Goal: Check status: Check status

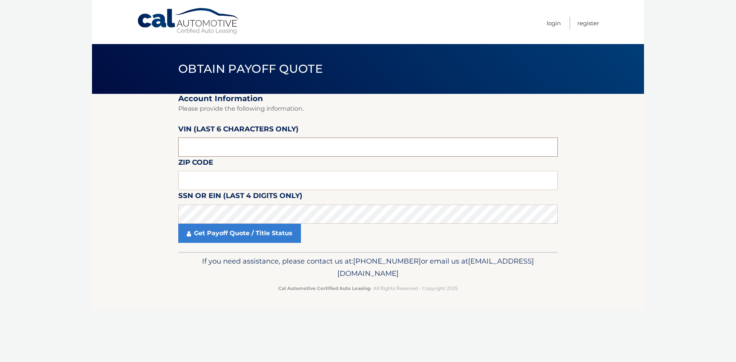
click at [204, 151] on input "text" at bounding box center [368, 147] width 380 height 19
type input "204547"
click at [204, 184] on input "text" at bounding box center [368, 180] width 380 height 19
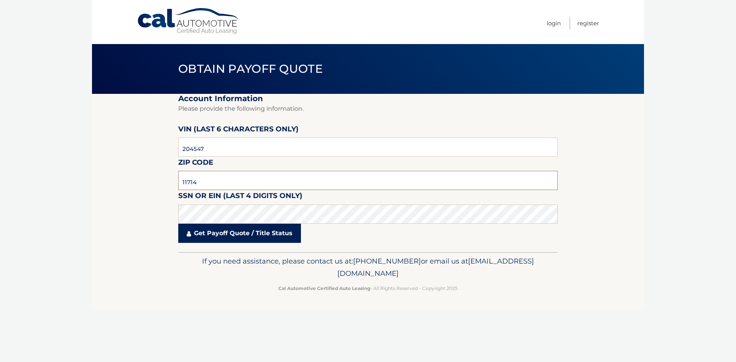
type input "11714"
click at [212, 237] on link "Get Payoff Quote / Title Status" at bounding box center [239, 233] width 123 height 19
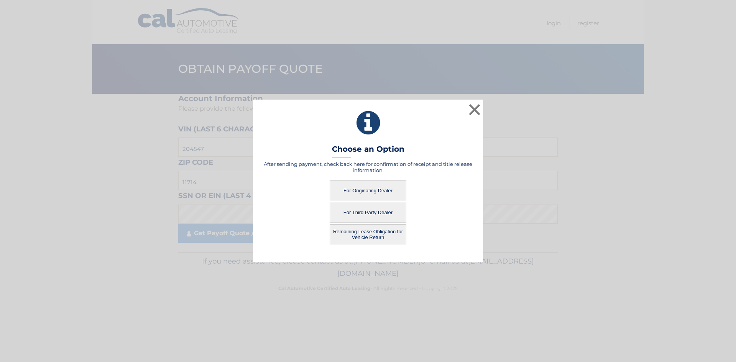
click at [371, 195] on button "For Originating Dealer" at bounding box center [368, 190] width 77 height 21
click at [373, 192] on button "For Originating Dealer" at bounding box center [368, 190] width 77 height 21
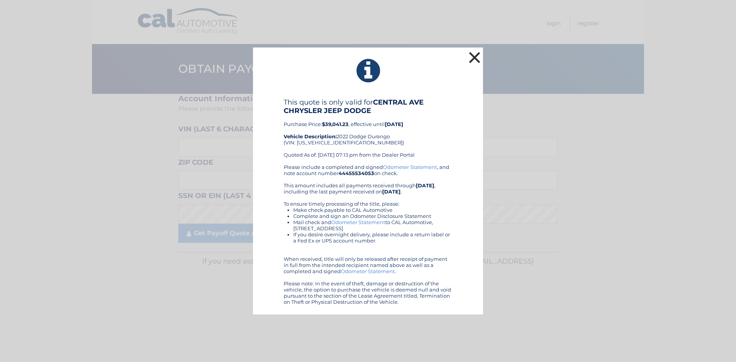
click at [481, 59] on button "×" at bounding box center [474, 57] width 15 height 15
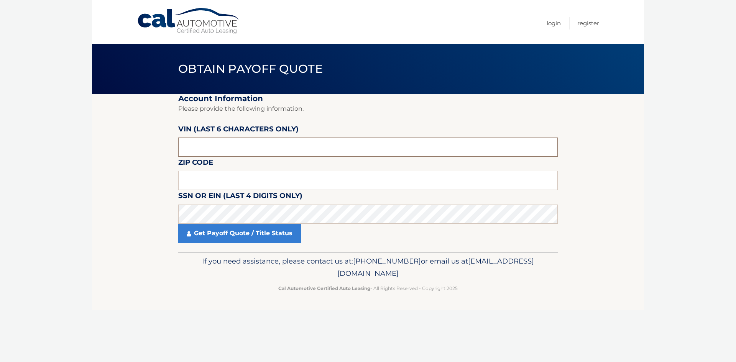
click at [195, 145] on input "text" at bounding box center [368, 147] width 380 height 19
type input "204547"
click at [219, 177] on input "text" at bounding box center [368, 180] width 380 height 19
type input "11714"
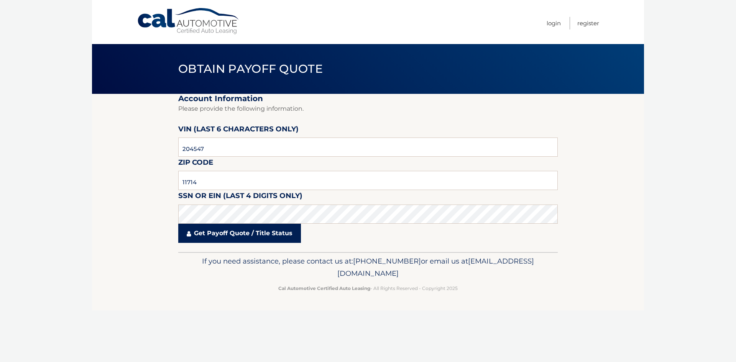
click at [241, 236] on link "Get Payoff Quote / Title Status" at bounding box center [239, 233] width 123 height 19
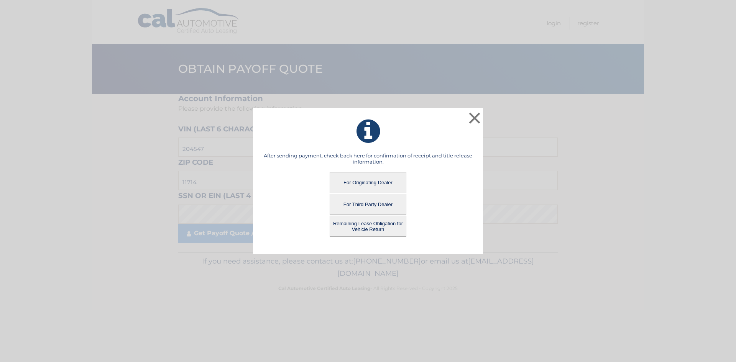
click at [386, 206] on button "For Third Party Dealer" at bounding box center [368, 204] width 77 height 21
click at [391, 207] on button "For Third Party Dealer" at bounding box center [368, 204] width 77 height 21
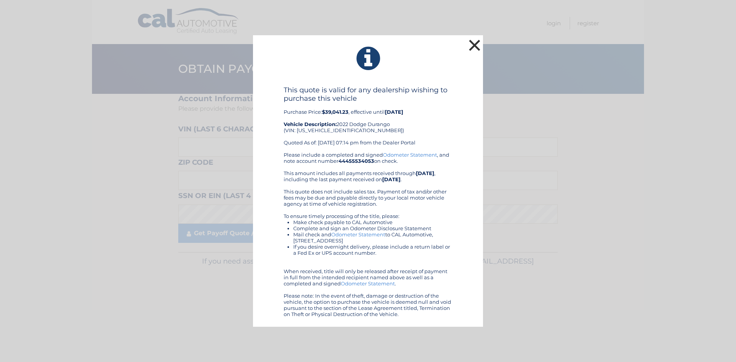
click at [474, 42] on button "×" at bounding box center [474, 45] width 15 height 15
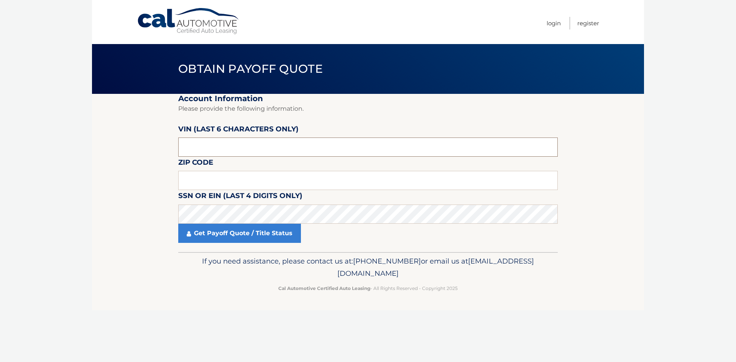
click at [202, 142] on input "text" at bounding box center [368, 147] width 380 height 19
type input "545226"
click at [231, 173] on input "text" at bounding box center [368, 180] width 380 height 19
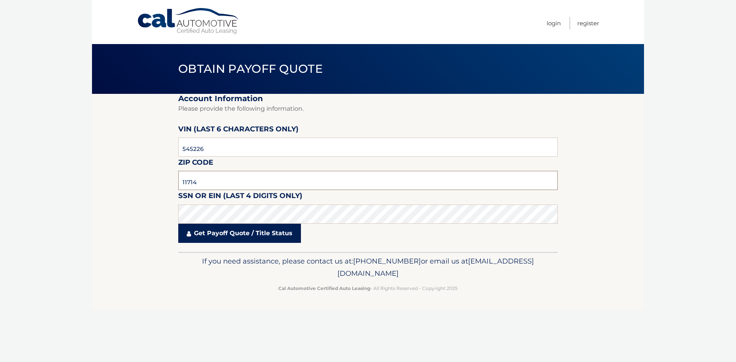
type input "11714"
click at [246, 230] on link "Get Payoff Quote / Title Status" at bounding box center [239, 233] width 123 height 19
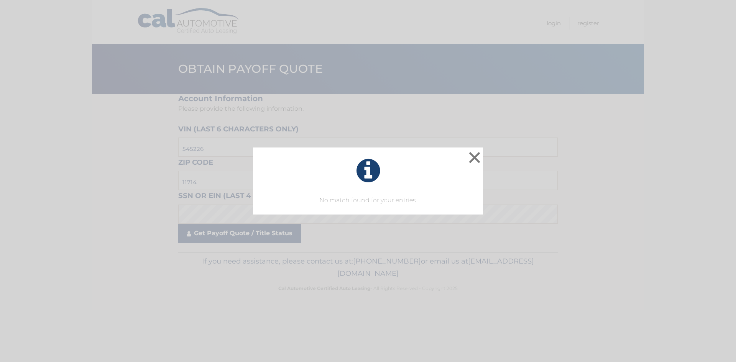
click at [247, 237] on div "× No match found for your entries. This is what you see on secong view Loading.…" at bounding box center [368, 181] width 736 height 362
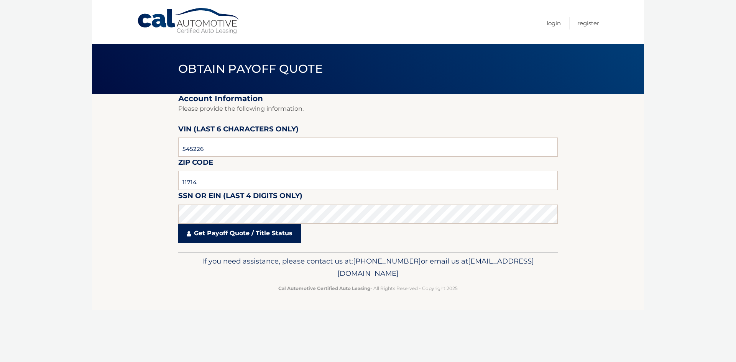
click at [247, 237] on link "Get Payoff Quote / Title Status" at bounding box center [239, 233] width 123 height 19
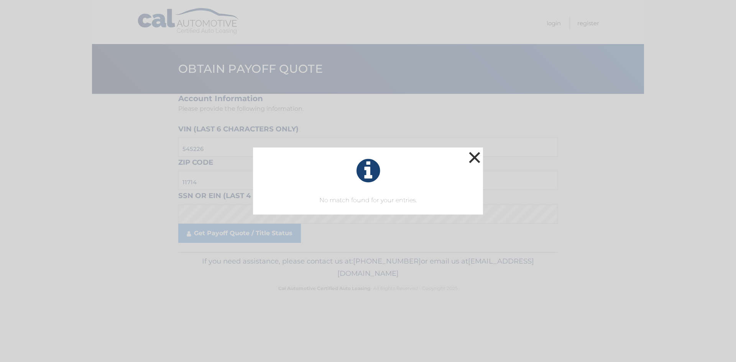
click at [476, 156] on button "×" at bounding box center [474, 157] width 15 height 15
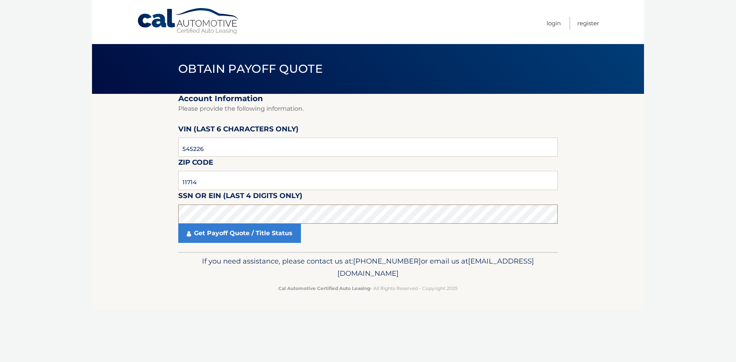
click at [154, 210] on section "Account Information Please provide the following information. VIN (last 6 chara…" at bounding box center [368, 173] width 552 height 158
click at [225, 242] on link "Get Payoff Quote / Title Status" at bounding box center [239, 233] width 123 height 19
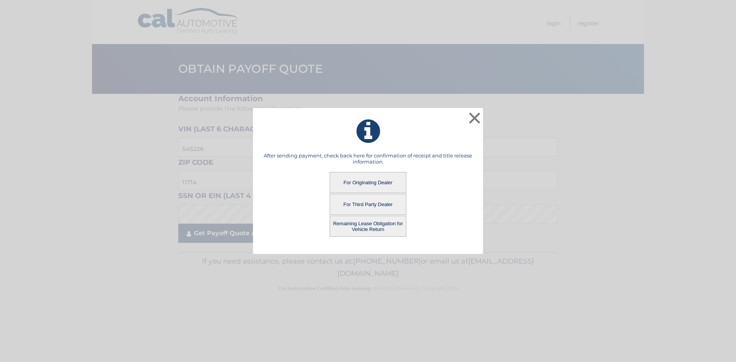
click at [229, 239] on div "× After sending payment, check back here for confirmation of receipt and title …" at bounding box center [368, 181] width 730 height 146
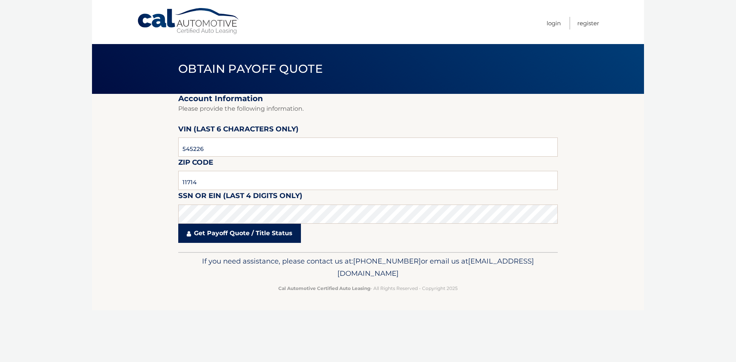
click at [225, 238] on link "Get Payoff Quote / Title Status" at bounding box center [239, 233] width 123 height 19
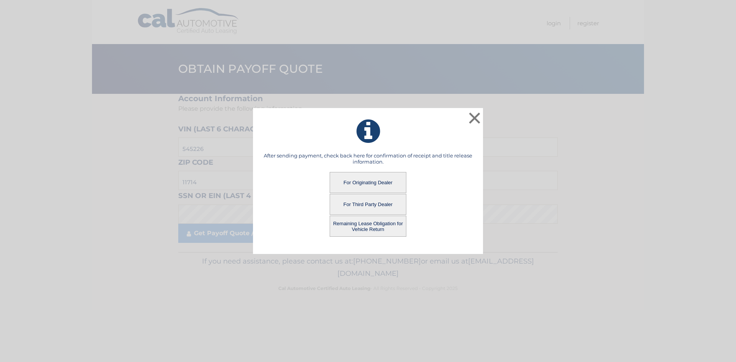
click at [383, 186] on button "For Originating Dealer" at bounding box center [368, 182] width 77 height 21
